Goal: Task Accomplishment & Management: Manage account settings

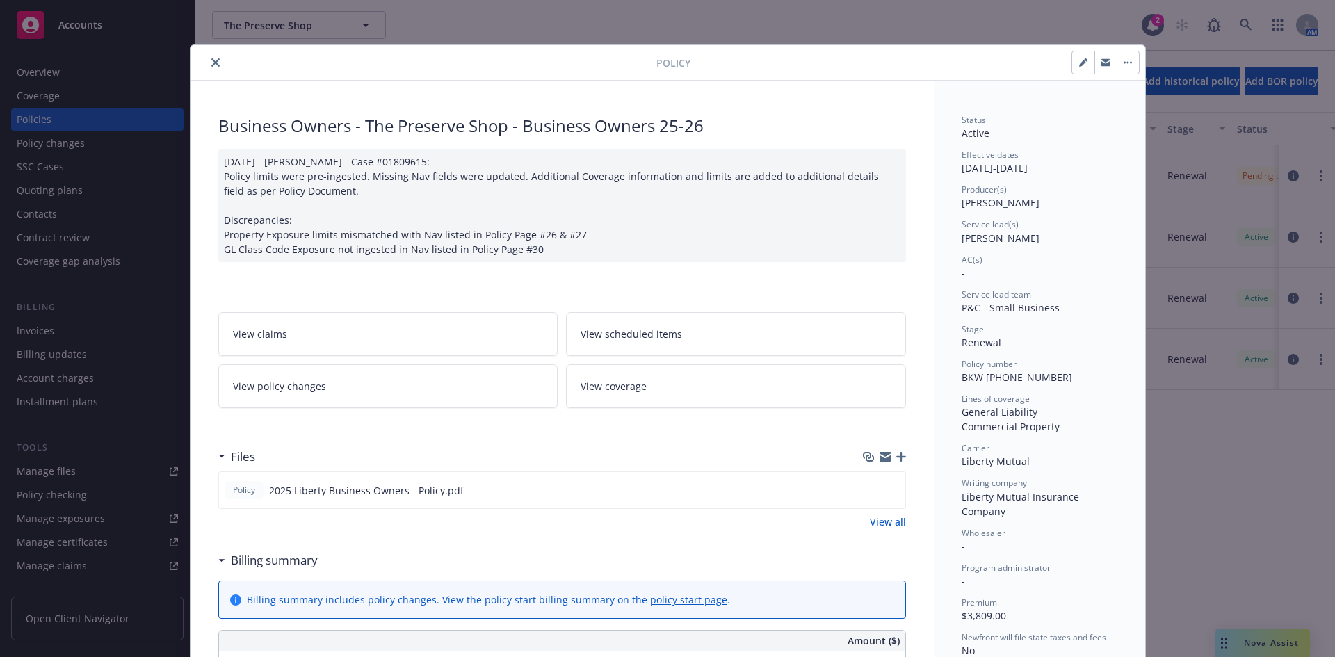
click at [211, 65] on icon "close" at bounding box center [215, 62] width 8 height 8
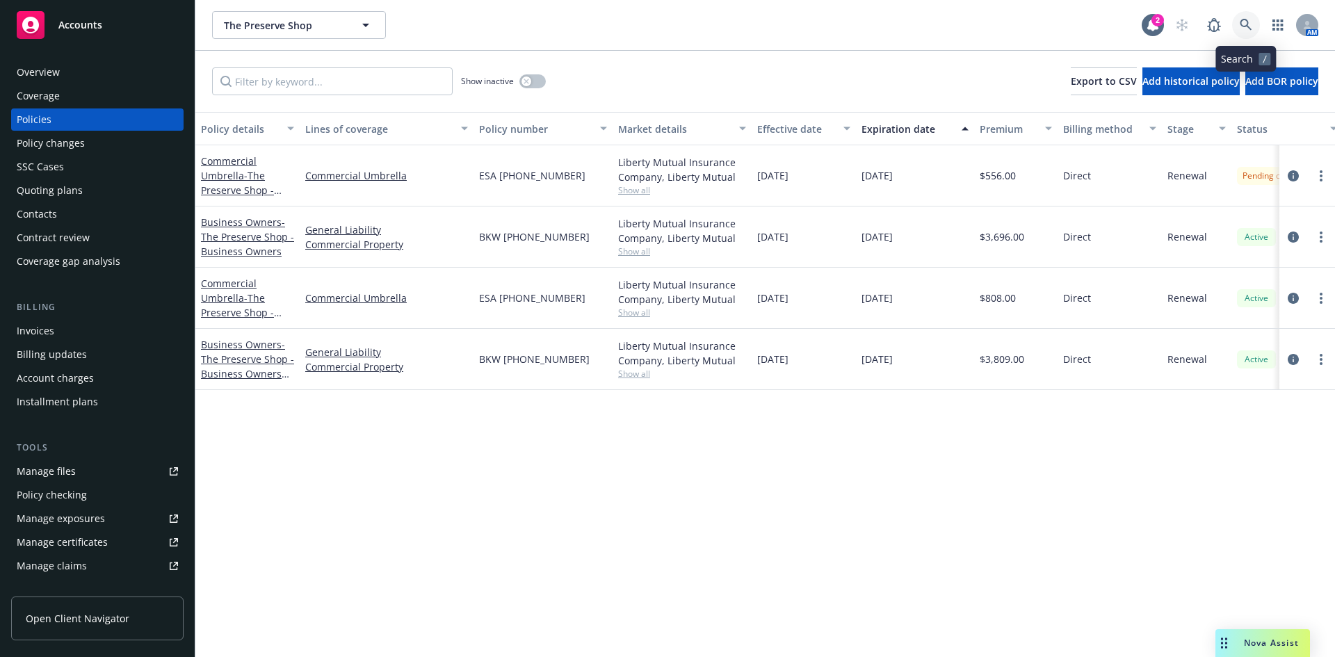
click at [1240, 24] on icon at bounding box center [1246, 25] width 13 height 13
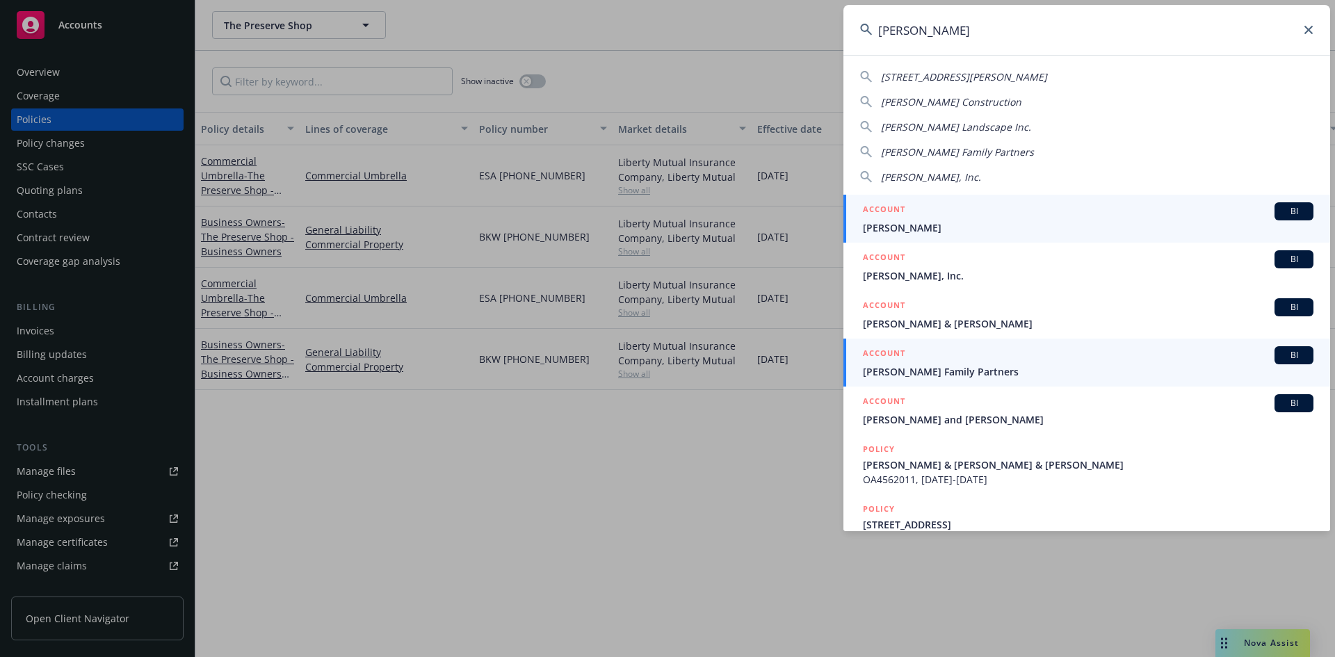
type input "[PERSON_NAME]"
click at [894, 351] on h5 "ACCOUNT" at bounding box center [884, 354] width 42 height 17
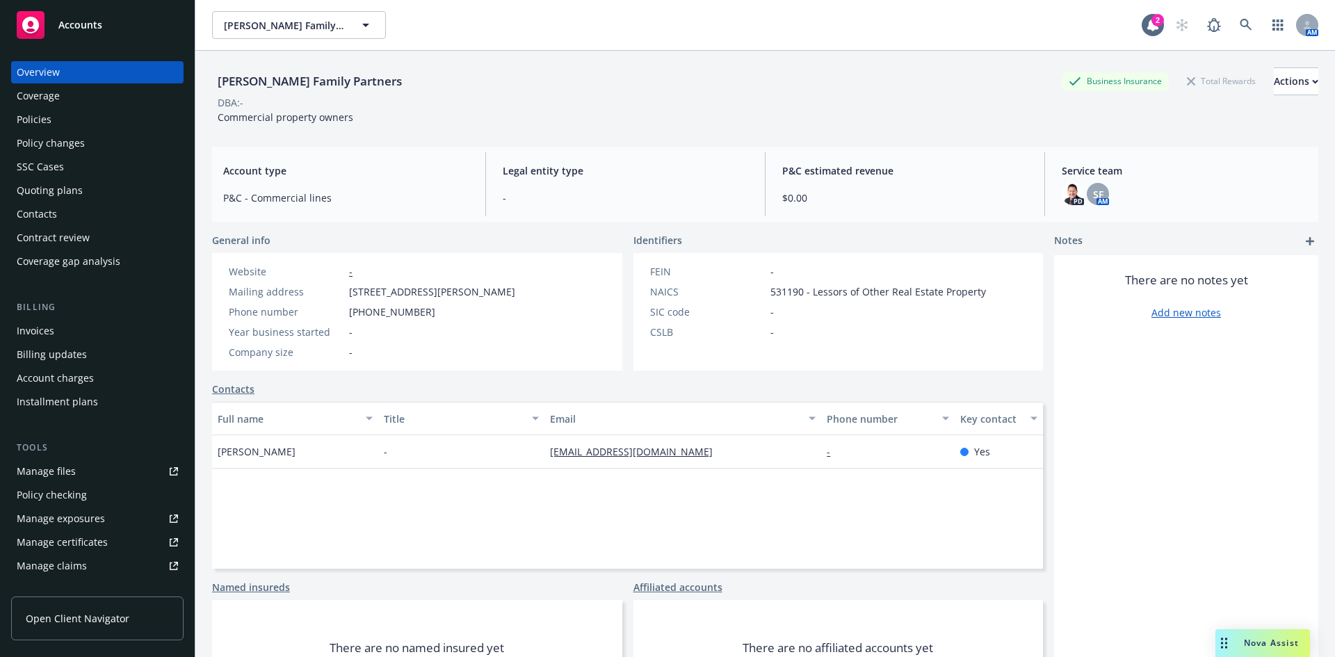
click at [56, 465] on div "Manage files" at bounding box center [46, 471] width 59 height 22
click at [1240, 21] on icon at bounding box center [1246, 25] width 13 height 13
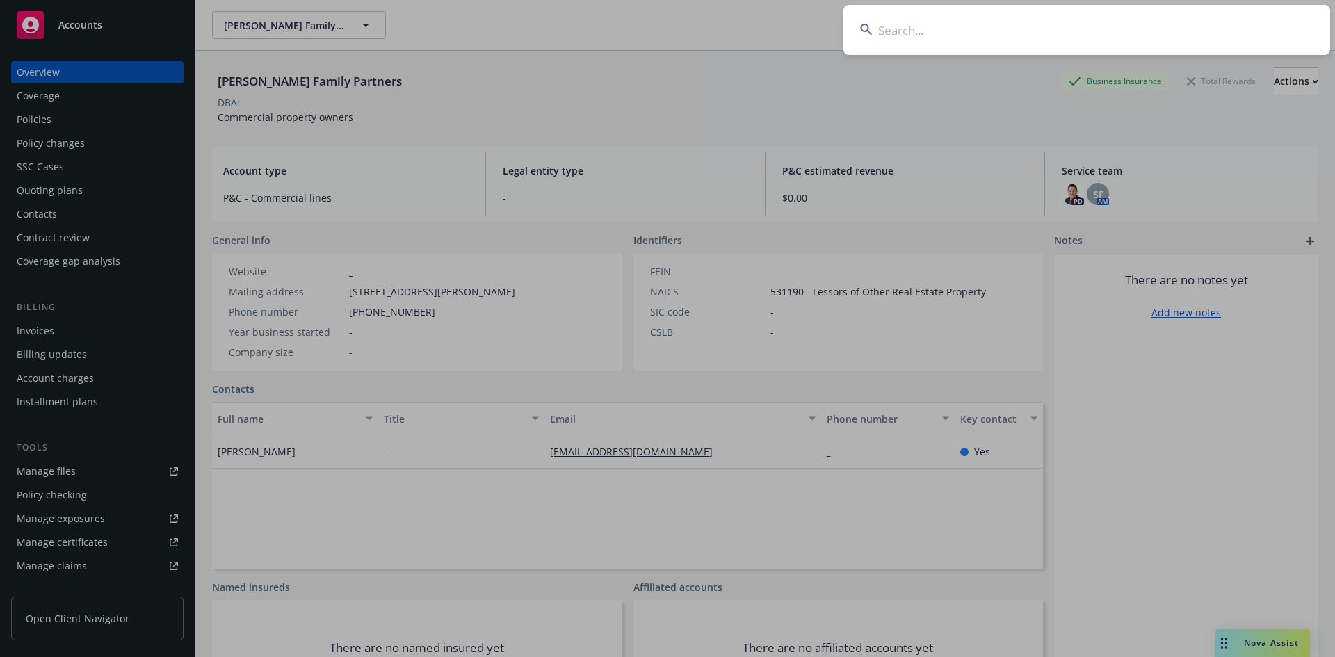
click at [1070, 28] on input at bounding box center [1087, 30] width 487 height 50
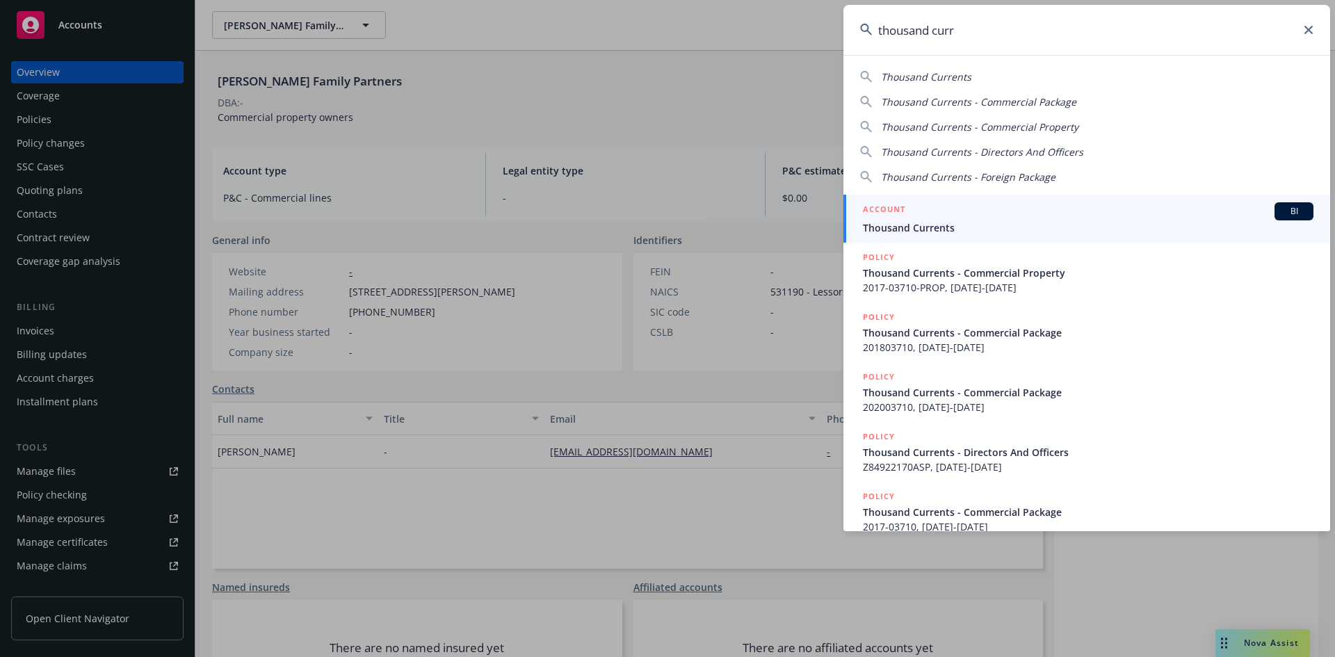
type input "thousand curr"
click at [899, 204] on h5 "ACCOUNT" at bounding box center [884, 210] width 42 height 17
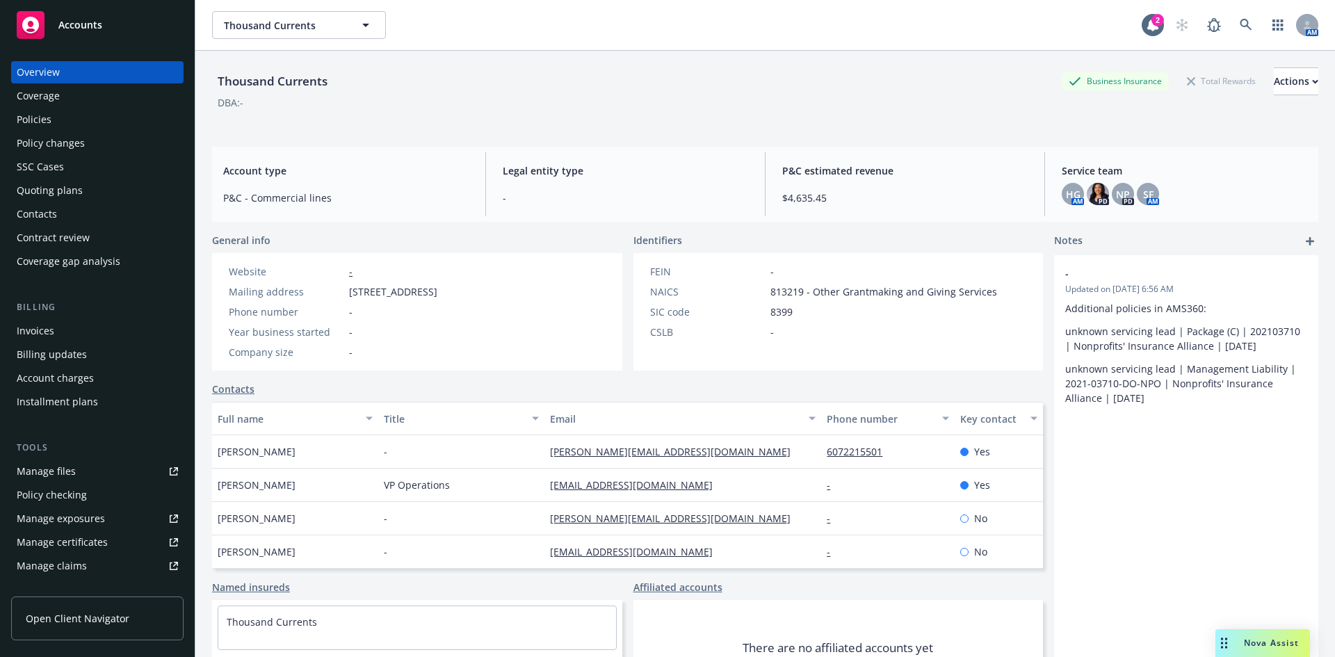
click at [29, 115] on div "Policies" at bounding box center [34, 120] width 35 height 22
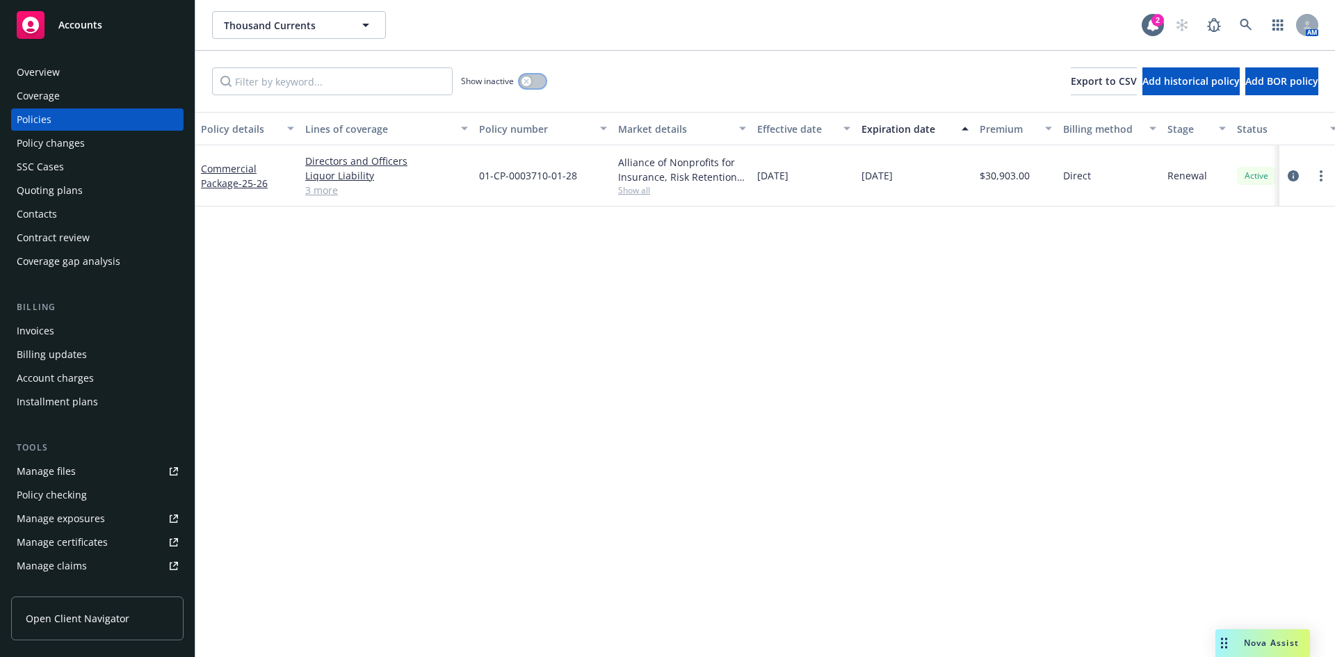
click at [527, 81] on icon "button" at bounding box center [526, 81] width 5 height 5
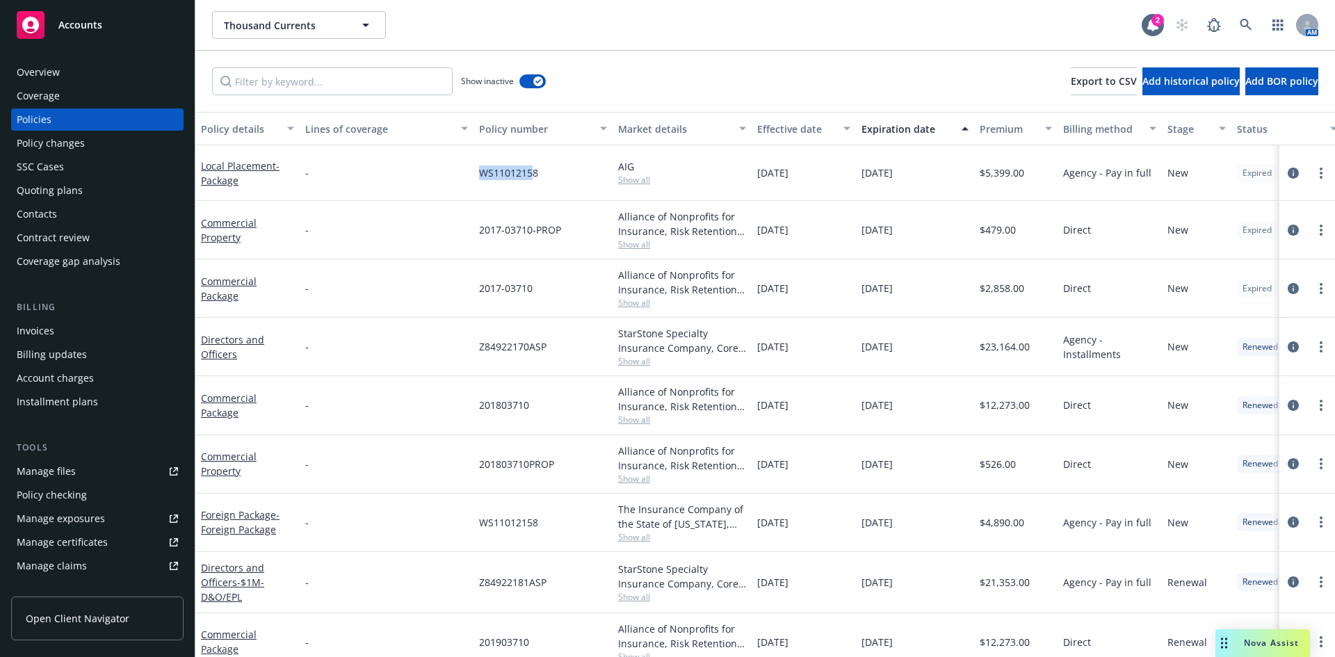
drag, startPoint x: 460, startPoint y: 161, endPoint x: 615, endPoint y: 152, distance: 154.7
click at [536, 152] on div "Local Placement - Package - WS11012158 AIG Show all [DATE] [DATE] $5,399.00 Age…" at bounding box center [866, 173] width 1342 height 56
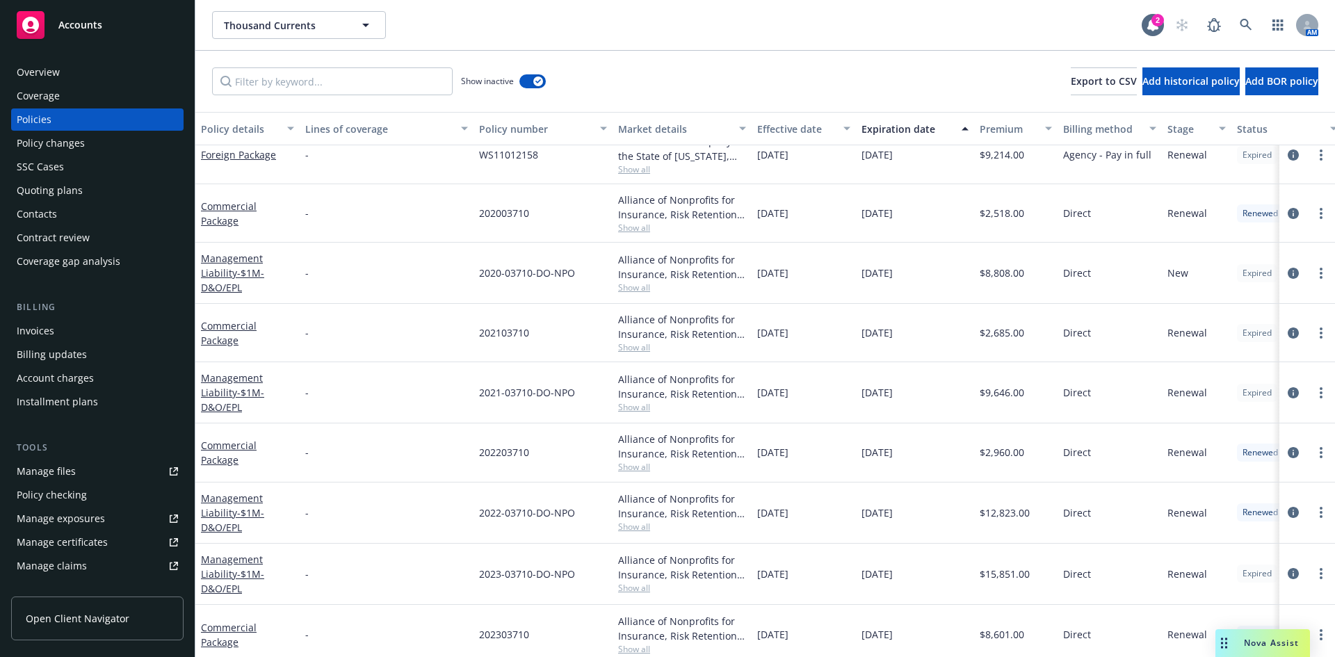
scroll to position [628, 0]
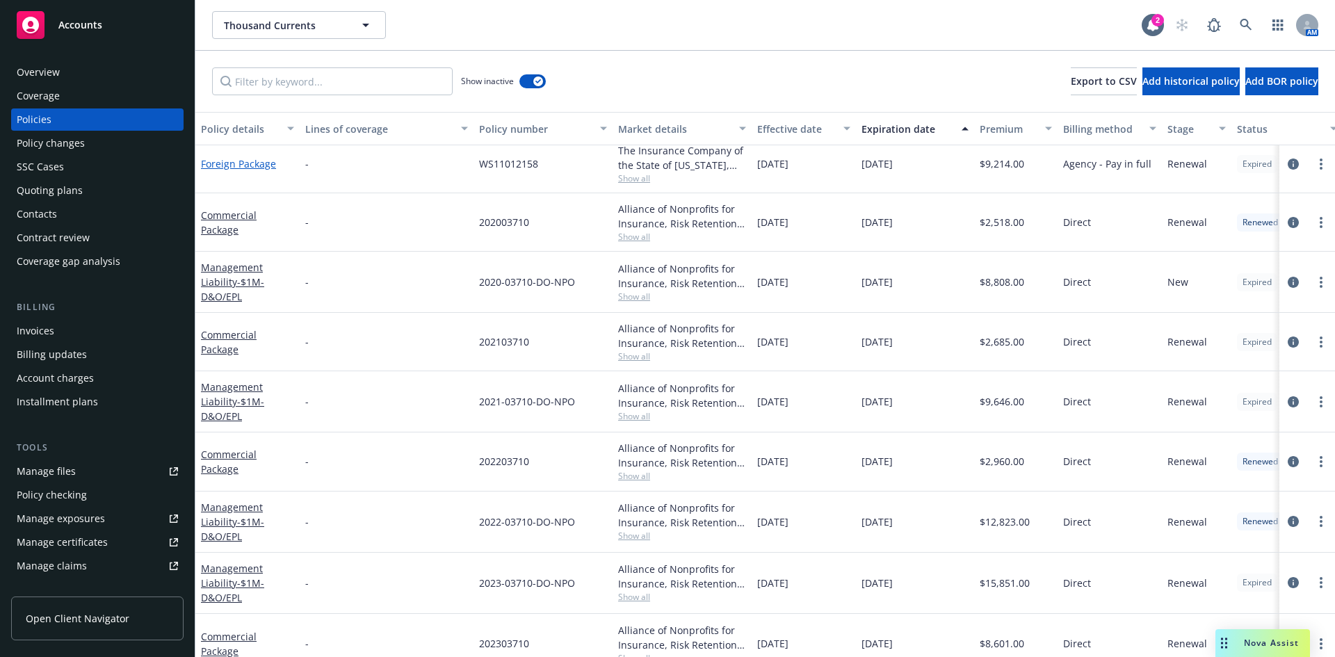
click at [234, 164] on link "Foreign Package" at bounding box center [238, 163] width 75 height 13
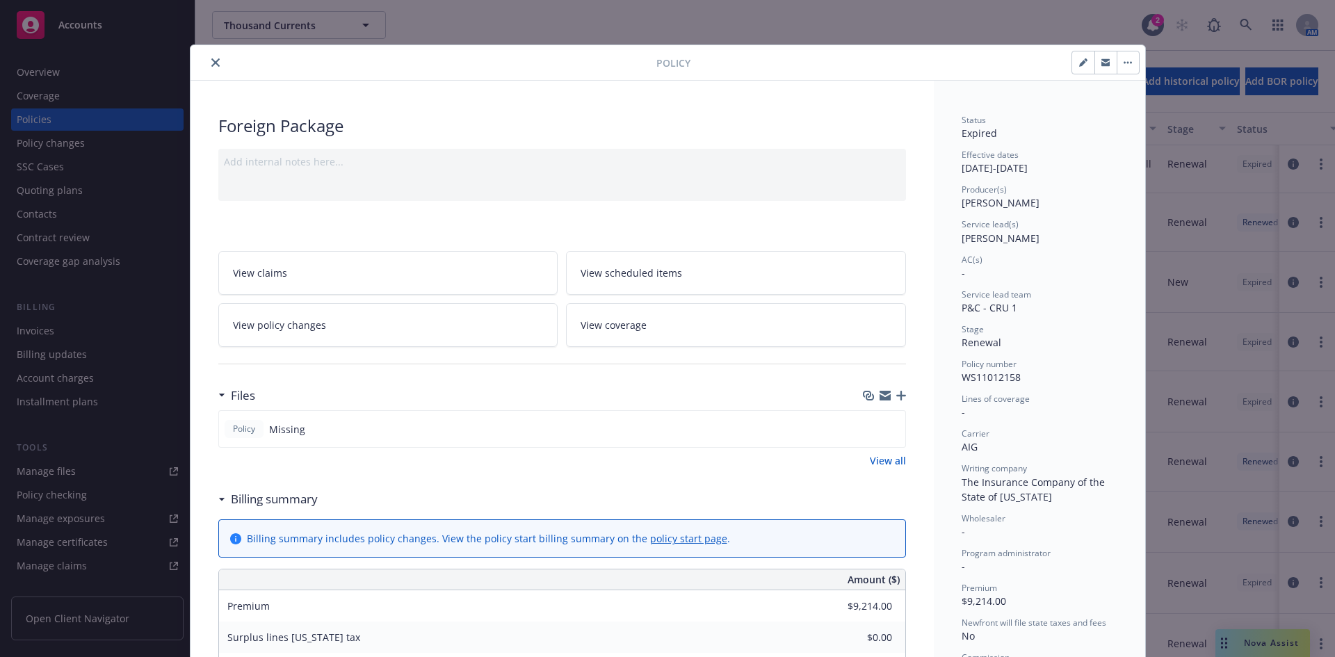
click at [211, 61] on icon "close" at bounding box center [215, 62] width 8 height 8
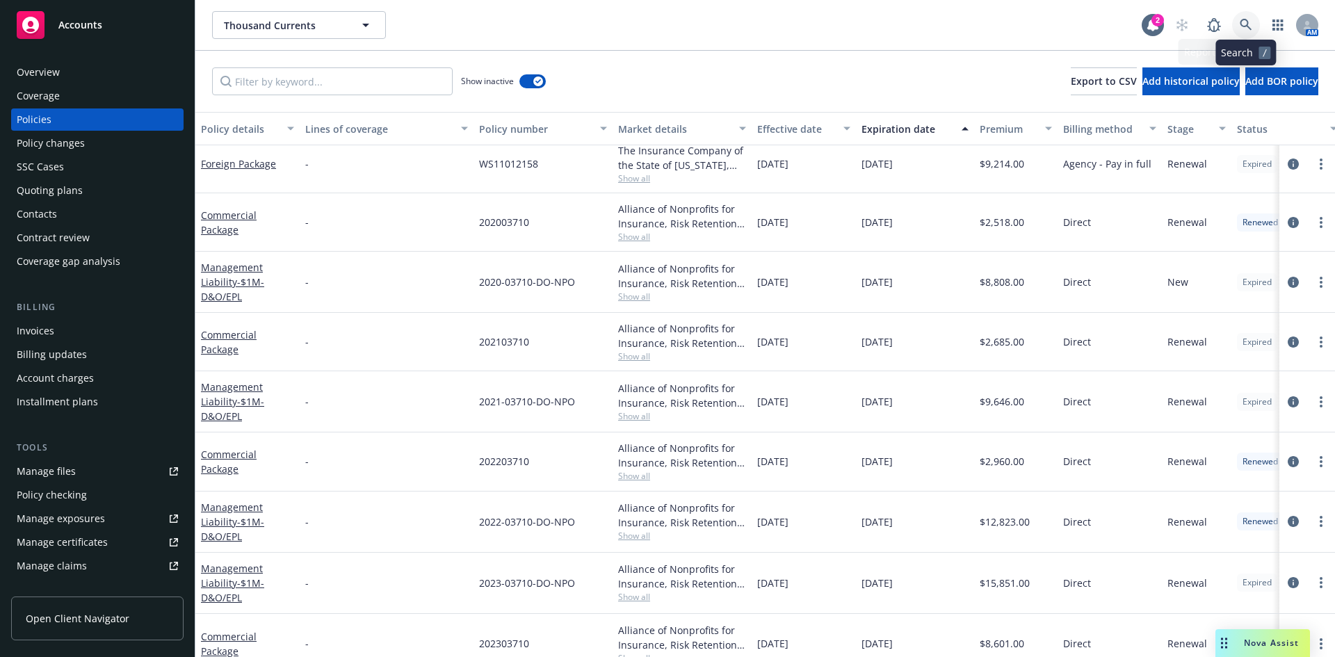
click at [1253, 20] on link at bounding box center [1247, 25] width 28 height 28
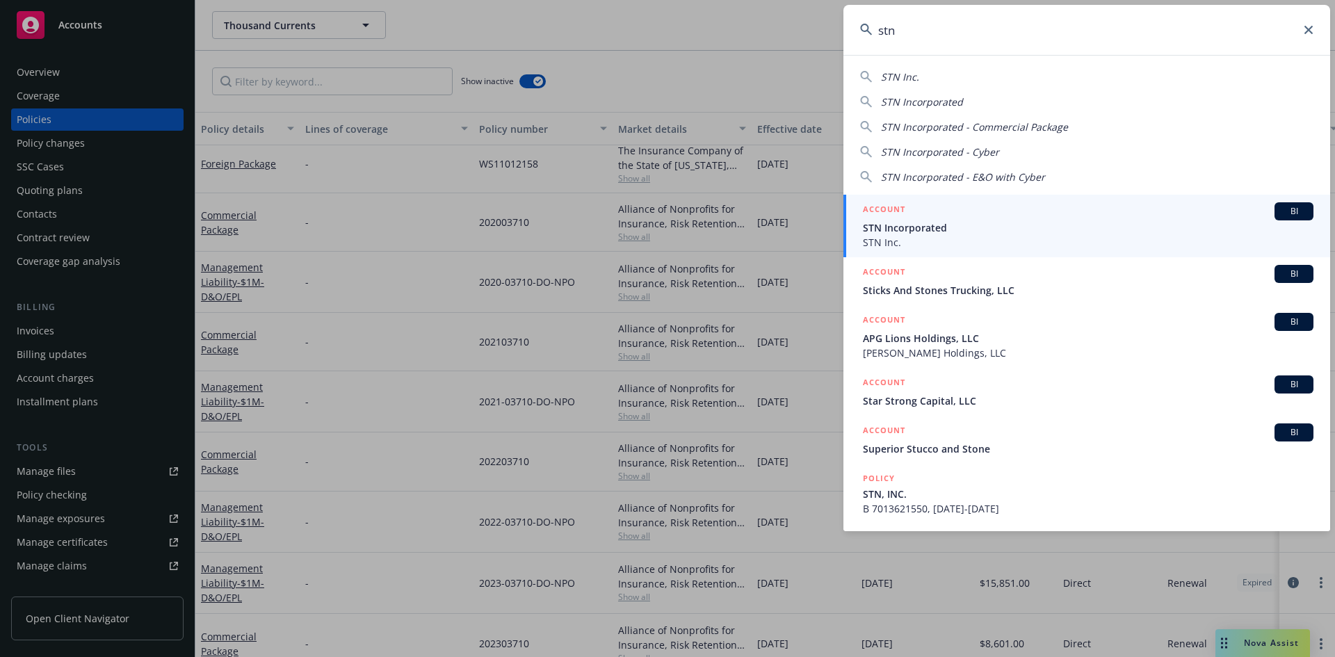
type input "stn"
click at [893, 203] on h5 "ACCOUNT" at bounding box center [884, 210] width 42 height 17
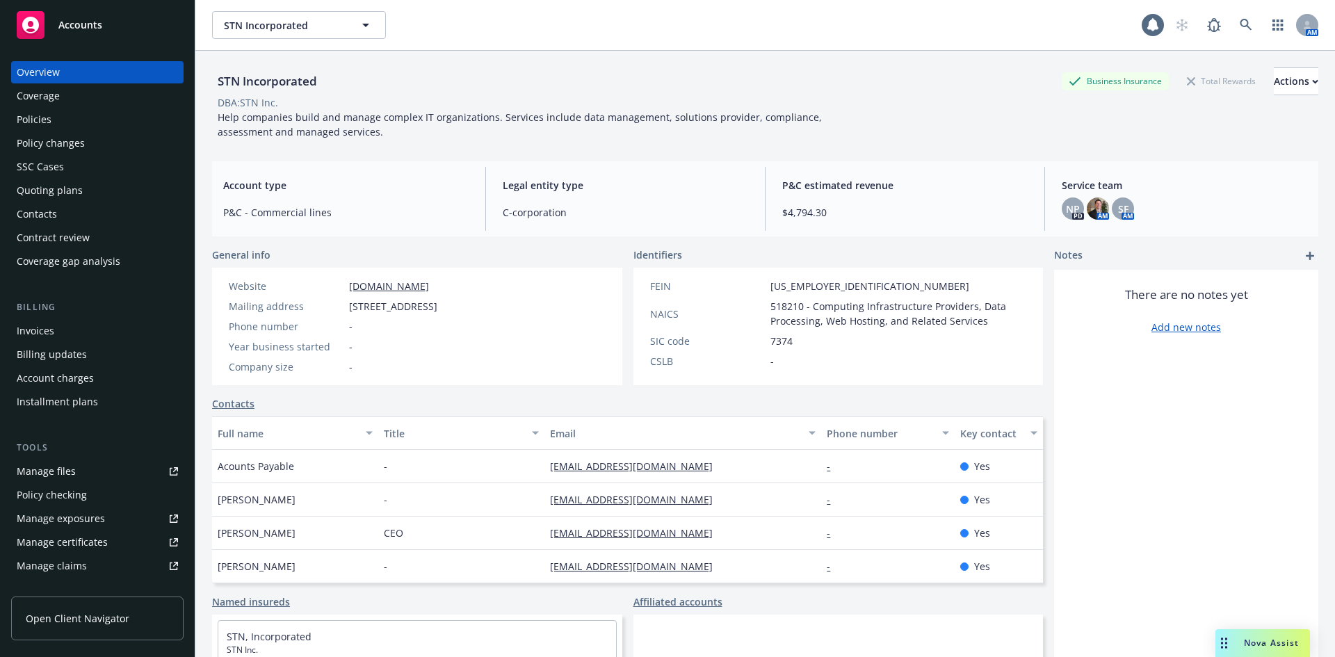
click at [70, 125] on div "Policies" at bounding box center [97, 120] width 161 height 22
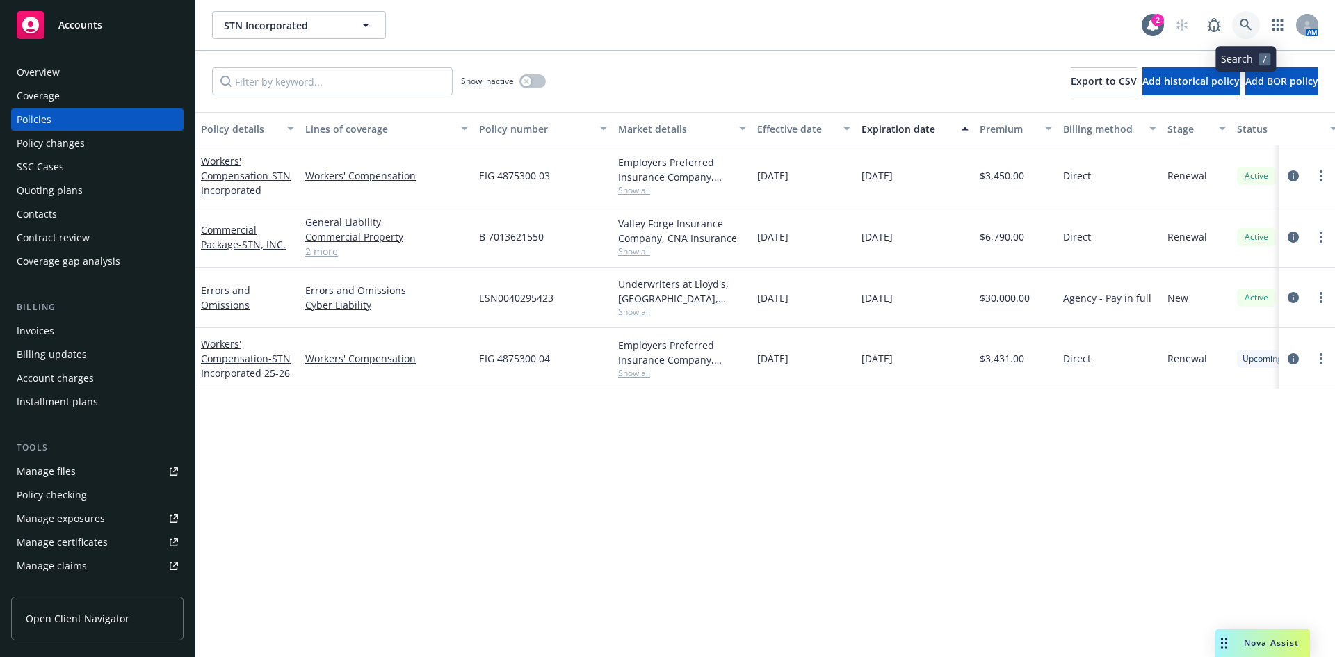
click at [1242, 27] on icon at bounding box center [1246, 25] width 13 height 13
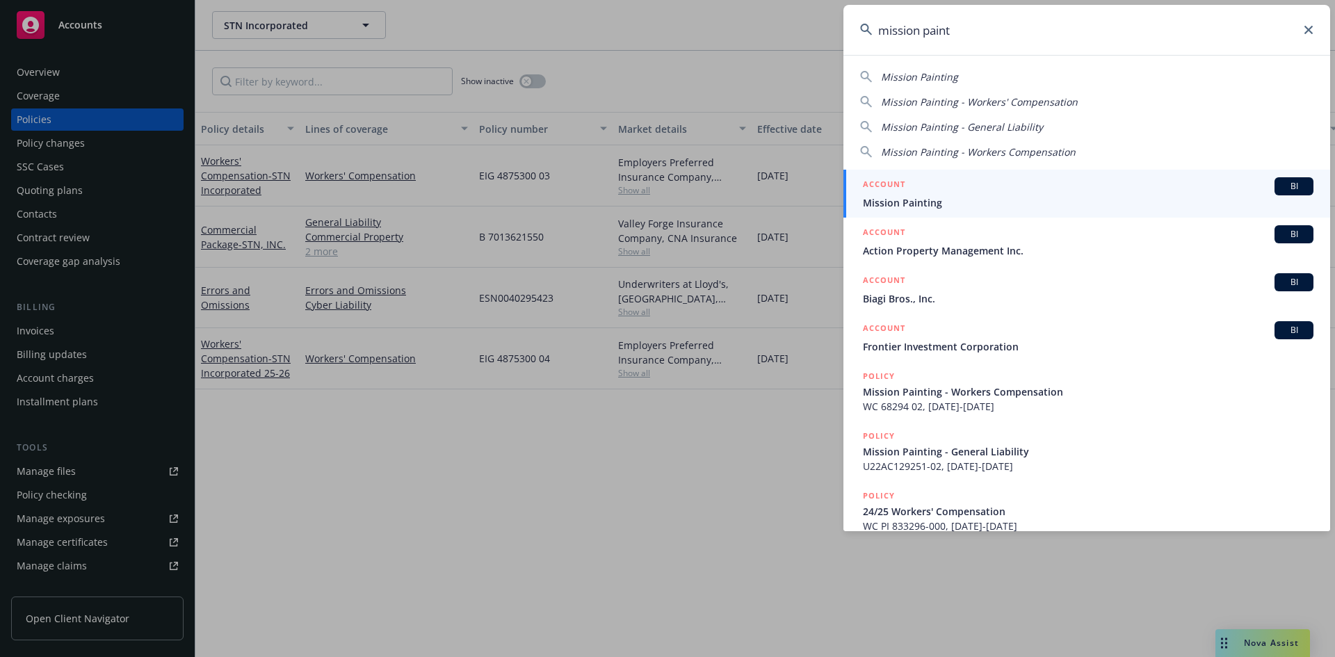
type input "mission paint"
click at [872, 177] on h5 "ACCOUNT" at bounding box center [884, 185] width 42 height 17
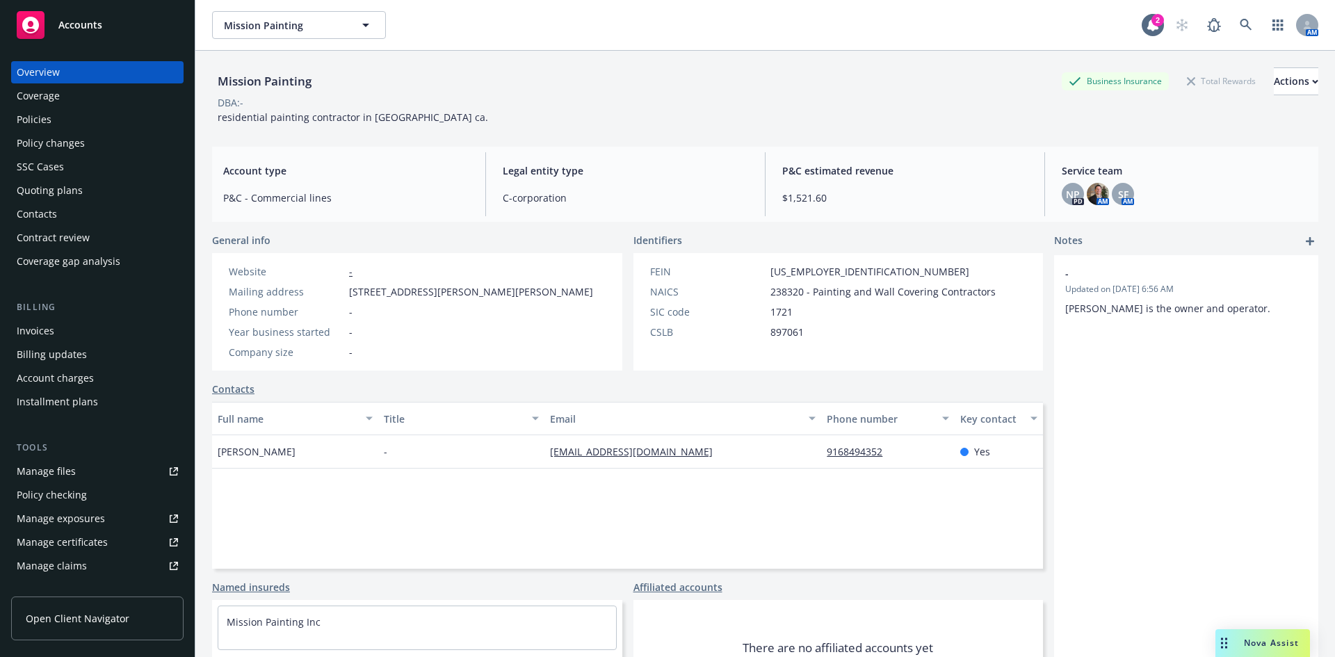
click at [58, 213] on div "Contacts" at bounding box center [97, 214] width 161 height 22
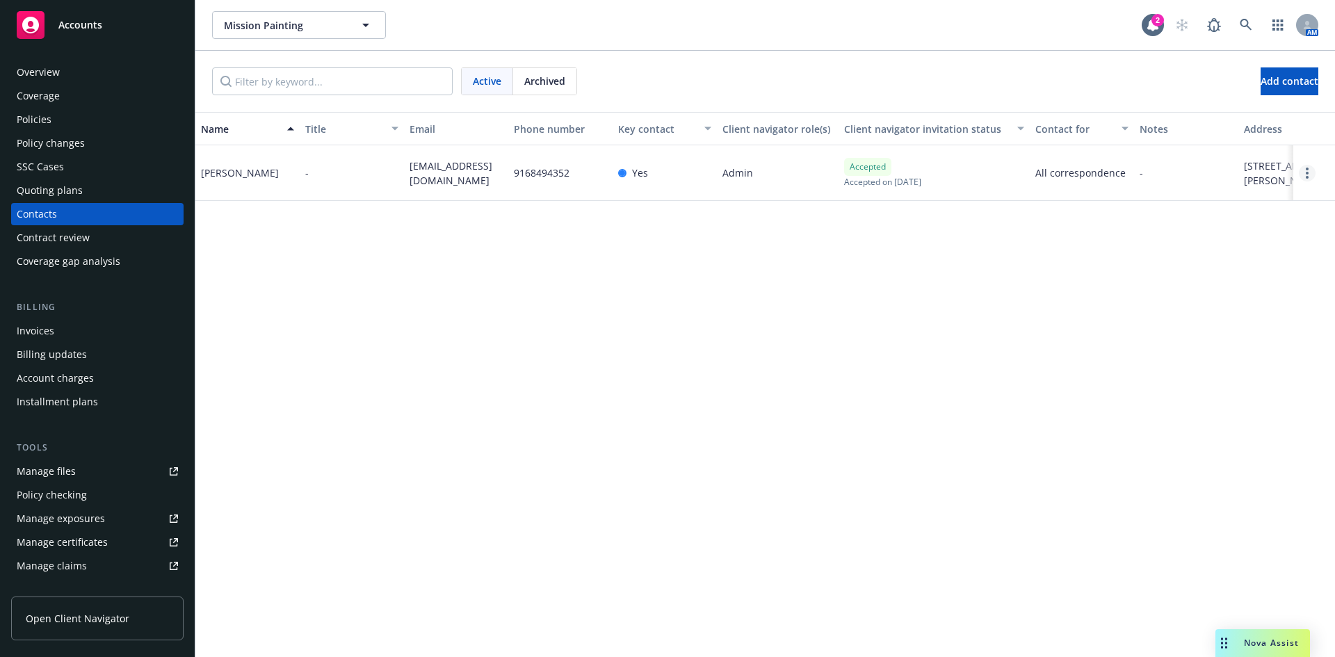
click at [1307, 172] on circle "Open options" at bounding box center [1307, 173] width 3 height 3
click at [1168, 70] on link "Edit contact" at bounding box center [1202, 68] width 190 height 28
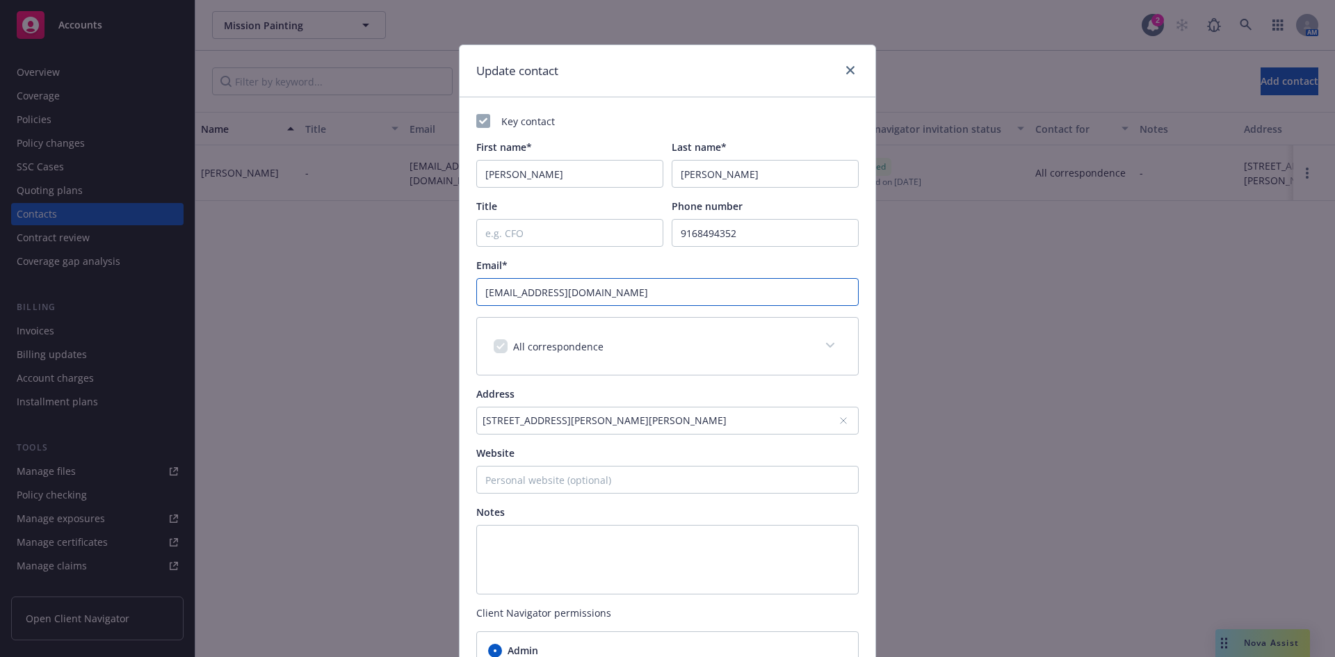
drag, startPoint x: 643, startPoint y: 287, endPoint x: 433, endPoint y: 287, distance: 210.1
click at [433, 287] on div "Update contact Key contact First name* [PERSON_NAME] Last name* [PERSON_NAME] T…" at bounding box center [667, 328] width 1335 height 657
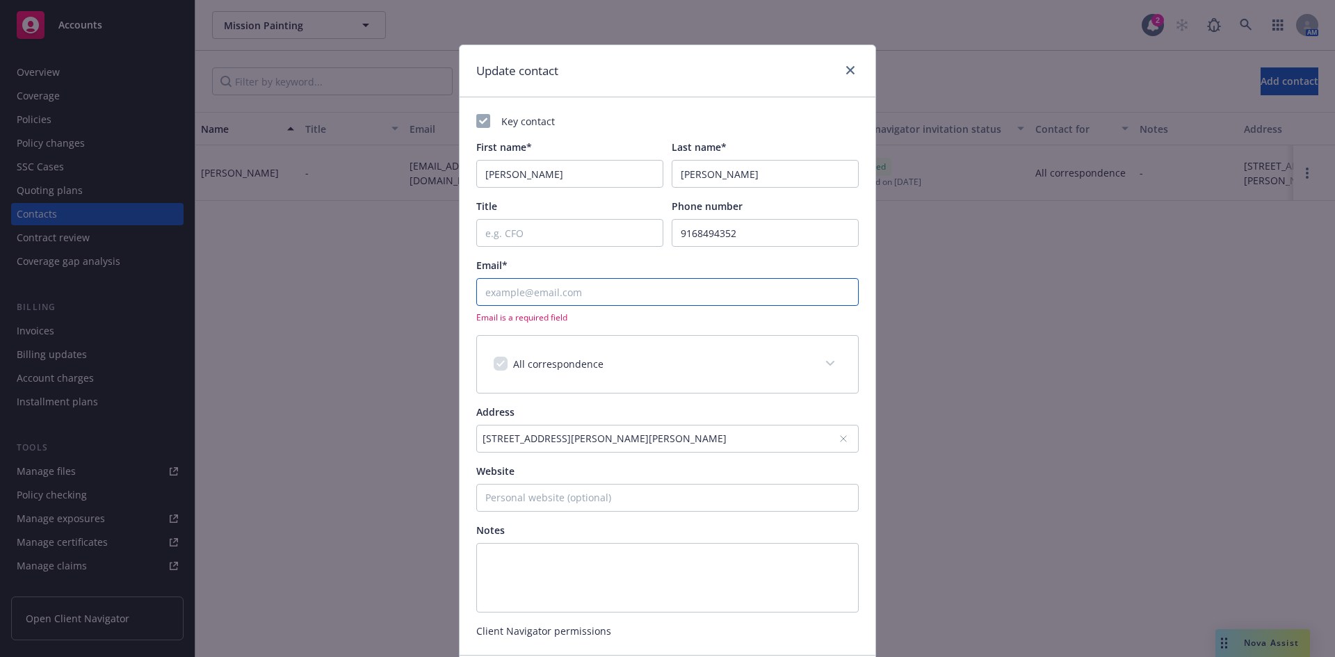
paste input "[EMAIL_ADDRESS][DOMAIN_NAME]"
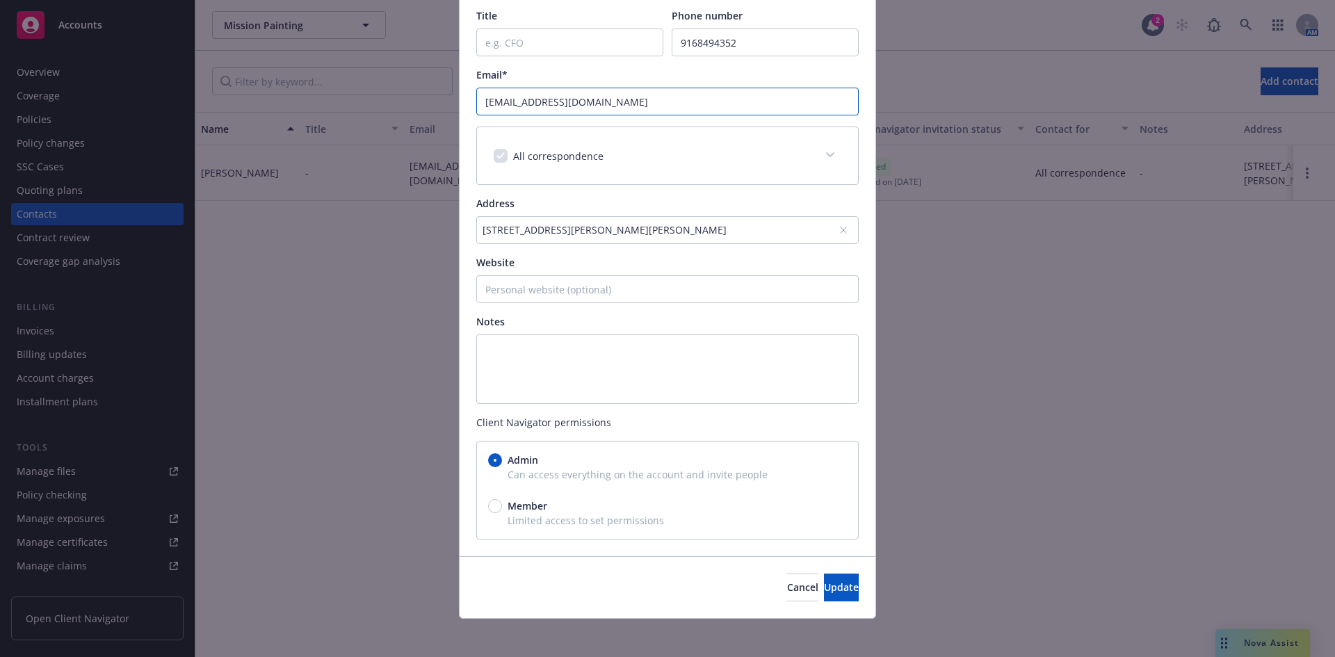
scroll to position [197, 0]
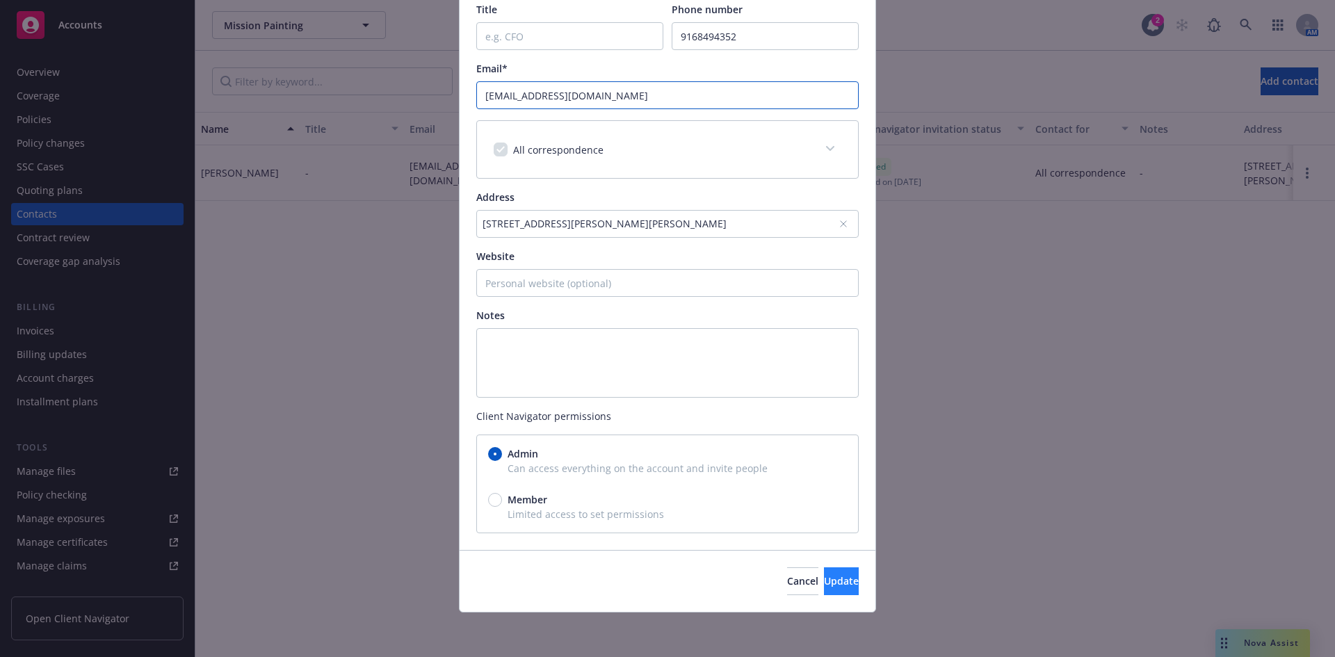
type input "[EMAIL_ADDRESS][DOMAIN_NAME]"
click at [824, 578] on span "Update" at bounding box center [841, 581] width 35 height 13
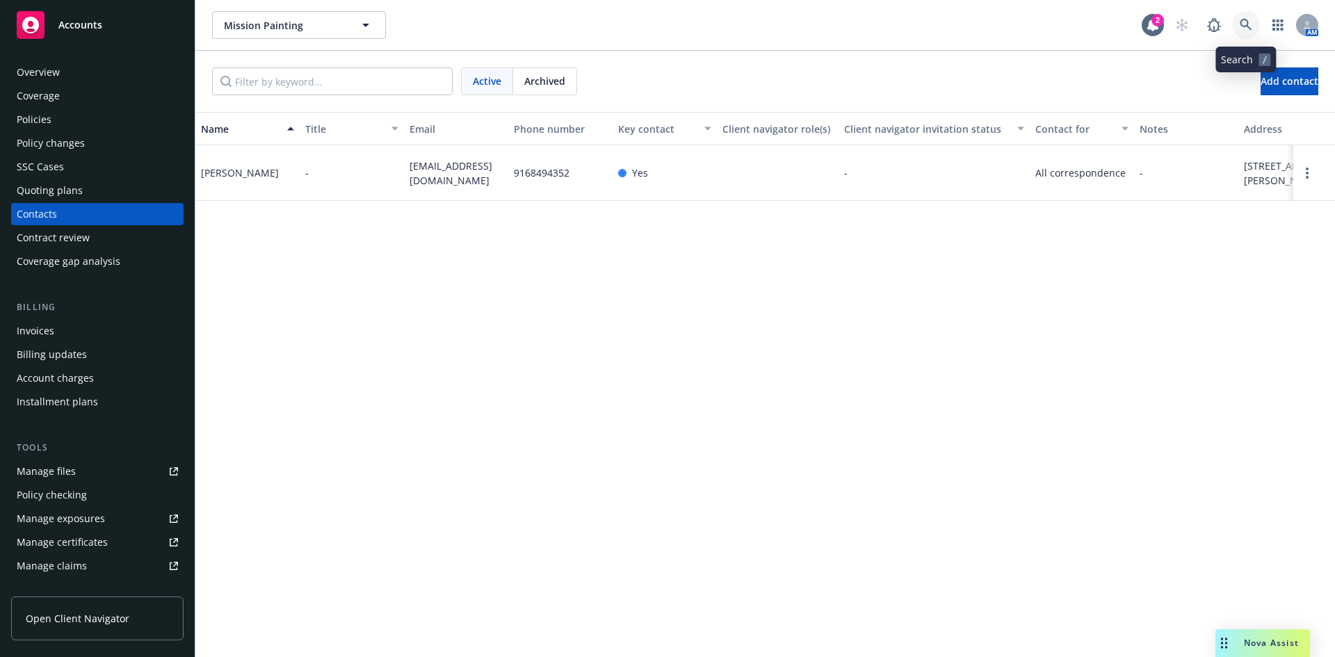
click at [1251, 23] on icon at bounding box center [1246, 25] width 13 height 13
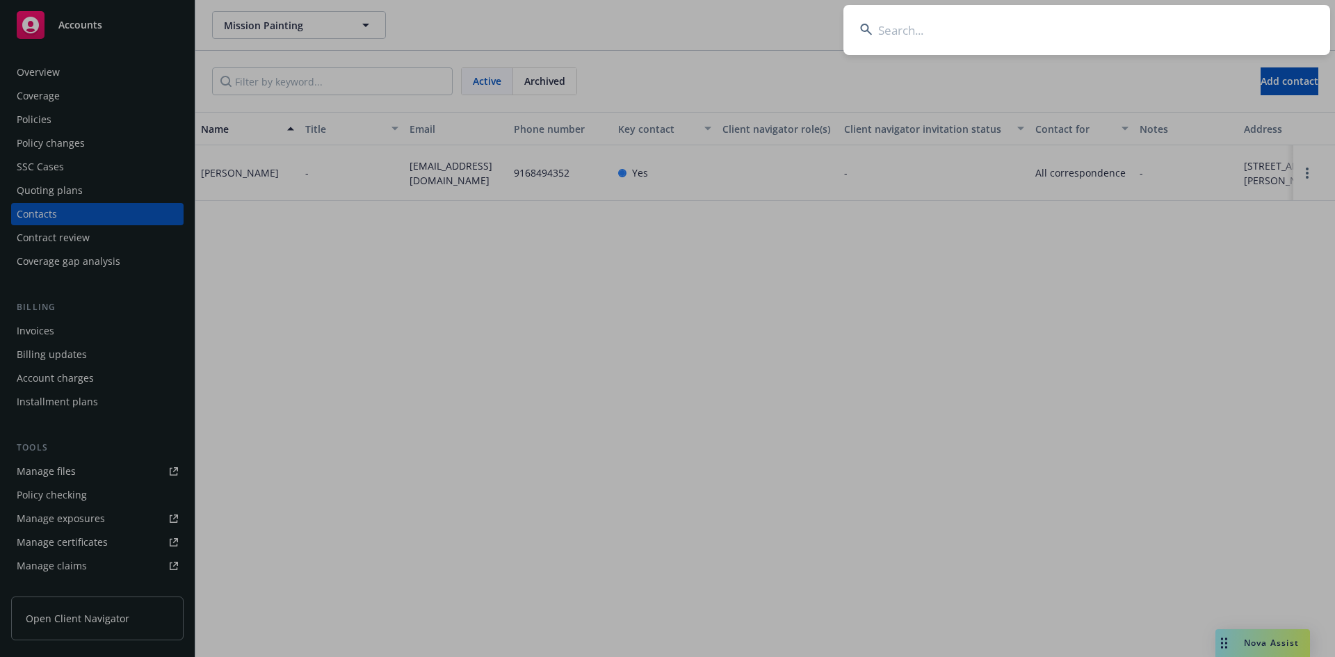
click at [943, 29] on input at bounding box center [1087, 30] width 487 height 50
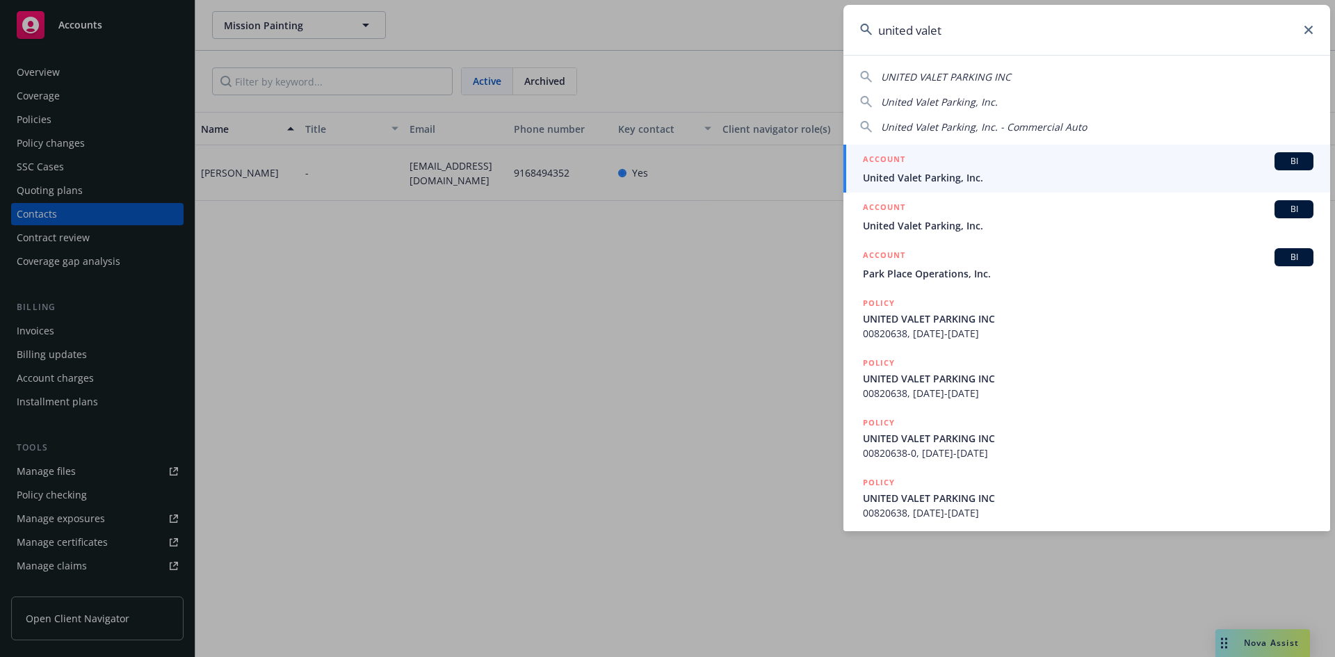
type input "united valet"
click at [899, 157] on h5 "ACCOUNT" at bounding box center [884, 160] width 42 height 17
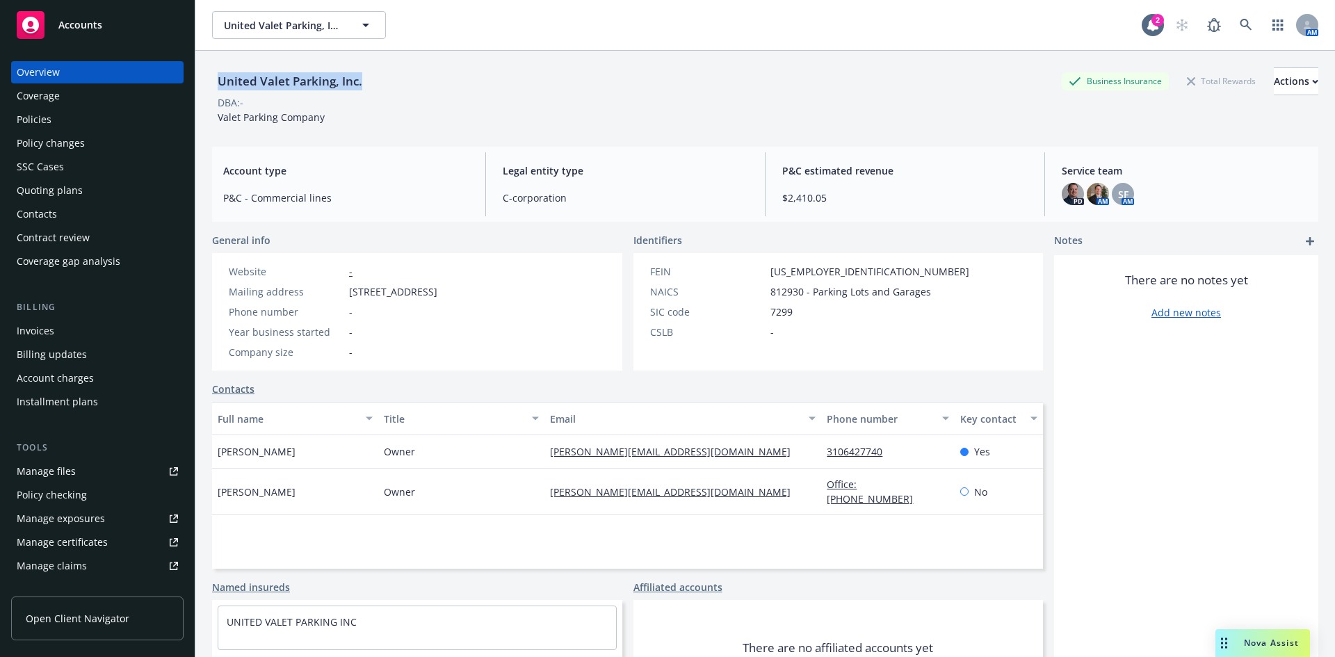
drag, startPoint x: 380, startPoint y: 87, endPoint x: 222, endPoint y: 86, distance: 157.9
click at [220, 86] on div "United Valet Parking, Inc. Business Insurance Total Rewards Actions" at bounding box center [765, 81] width 1107 height 28
copy div "United Valet Parking, Inc."
click at [96, 114] on div "Policies" at bounding box center [97, 120] width 161 height 22
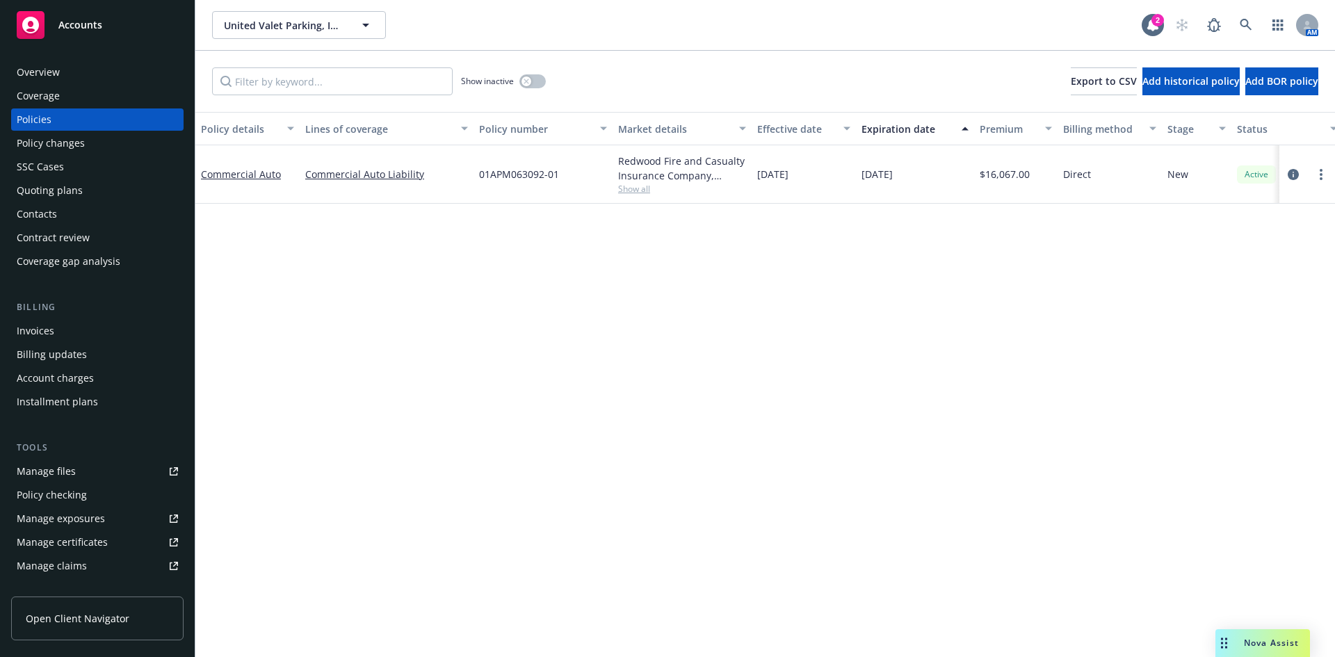
click at [624, 187] on span "Show all" at bounding box center [682, 189] width 128 height 12
